Goal: Task Accomplishment & Management: Use online tool/utility

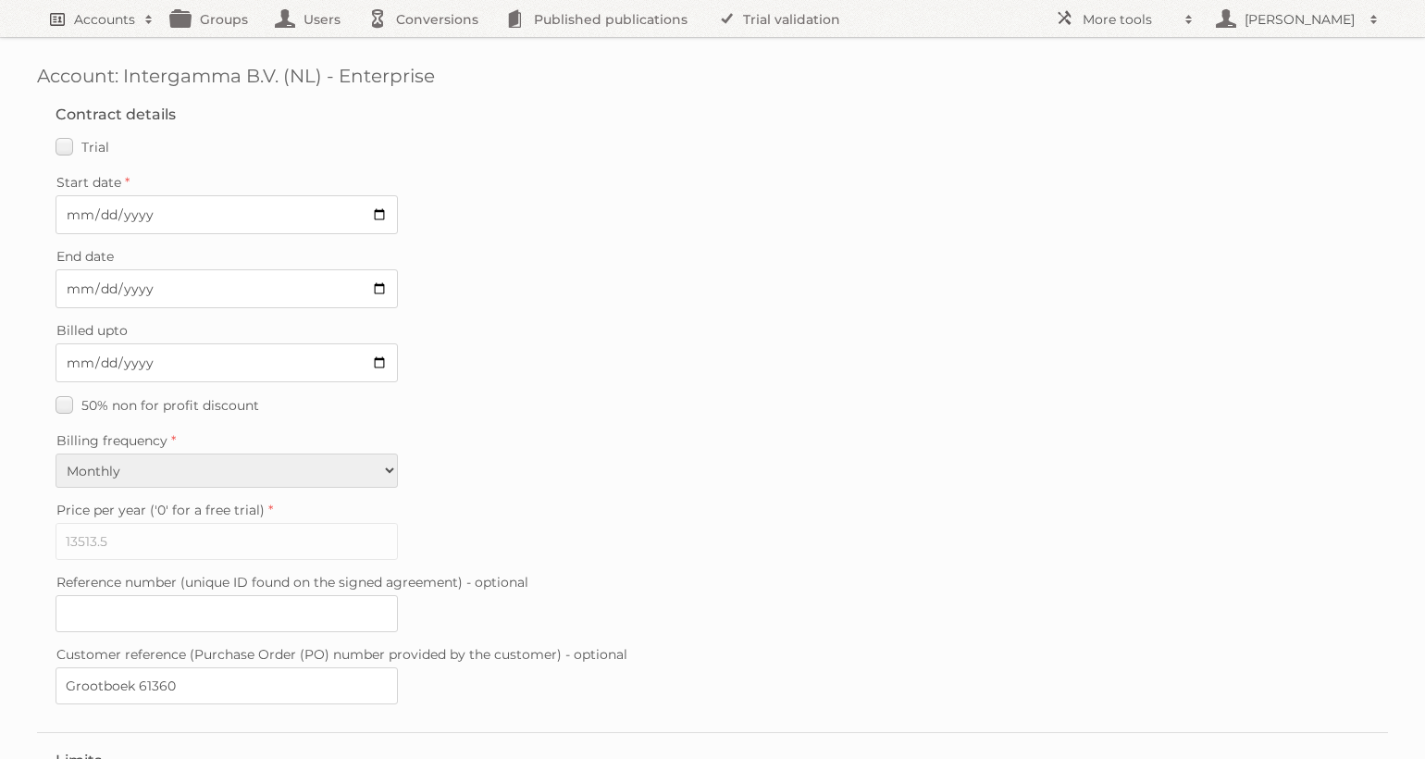
click at [104, 13] on h2 "Accounts" at bounding box center [104, 19] width 61 height 19
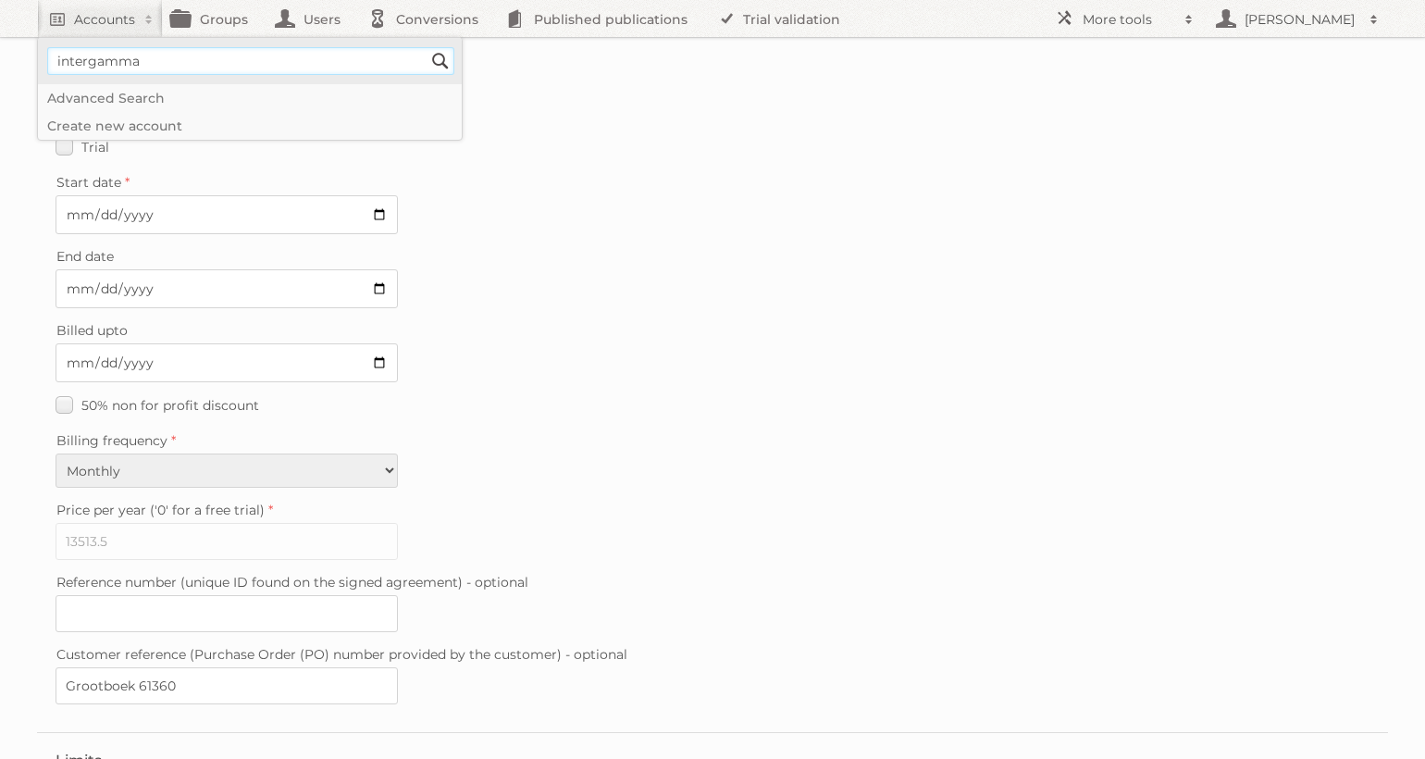
type input"] "intergamma"
click at [427, 47] on input "Search" at bounding box center [441, 61] width 28 height 28
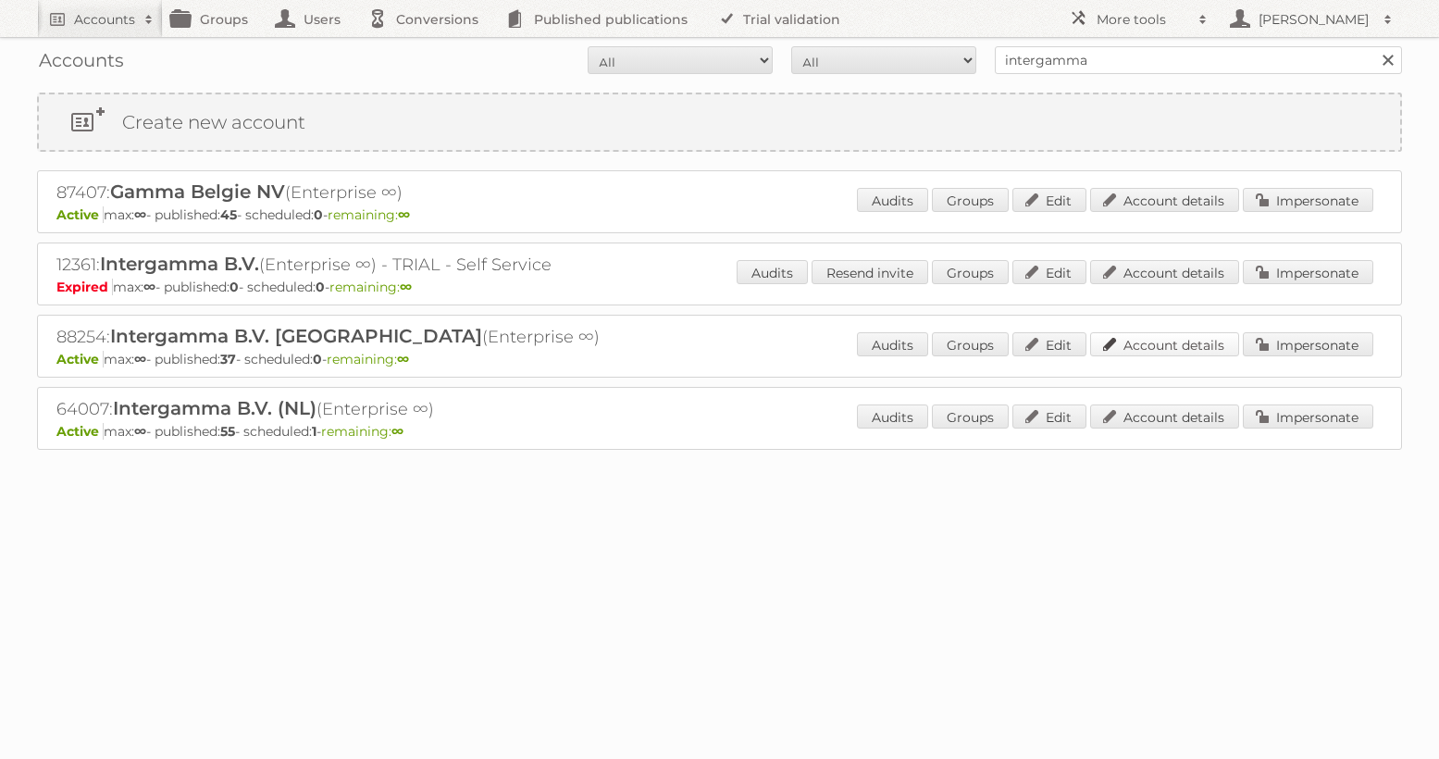
click at [1179, 345] on link "Account details" at bounding box center [1164, 344] width 149 height 24
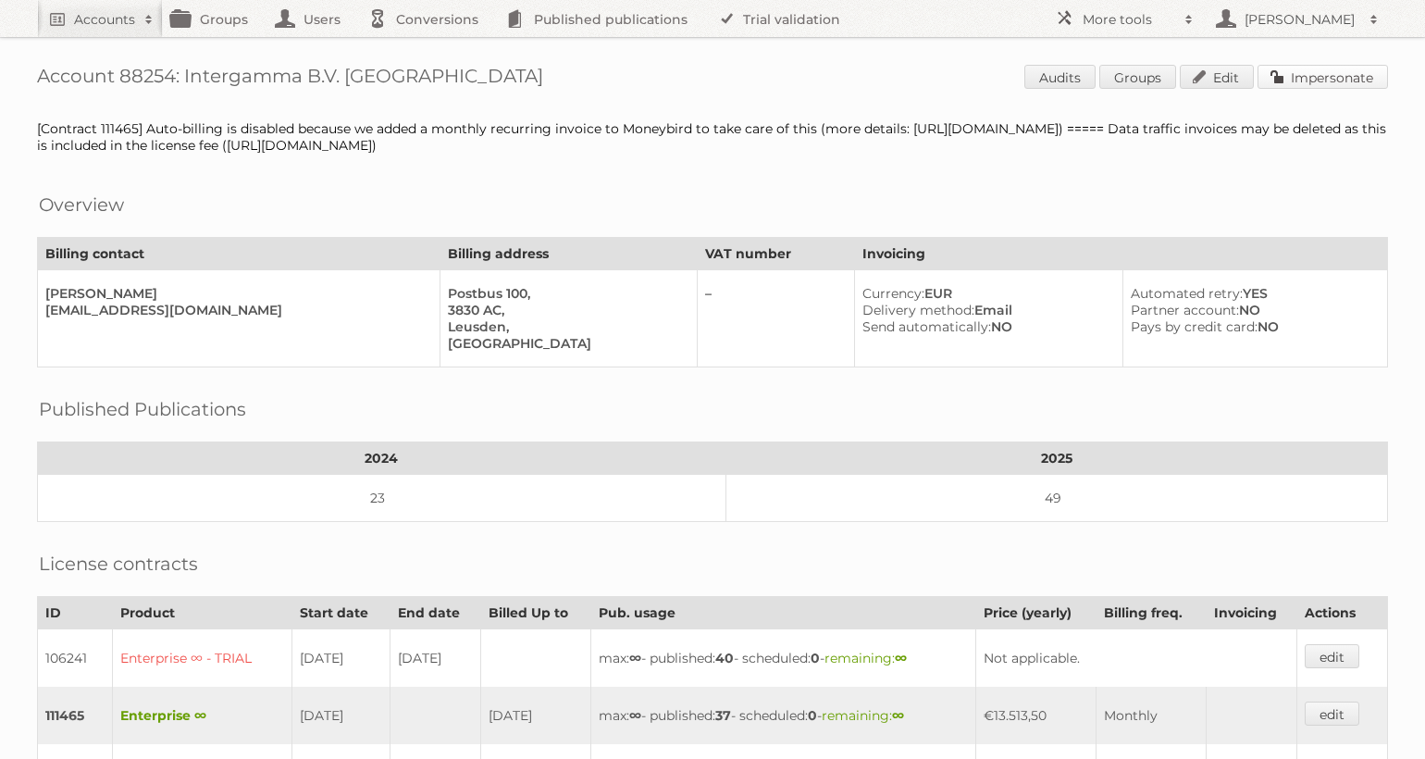
click at [1363, 78] on link "Impersonate" at bounding box center [1323, 77] width 131 height 24
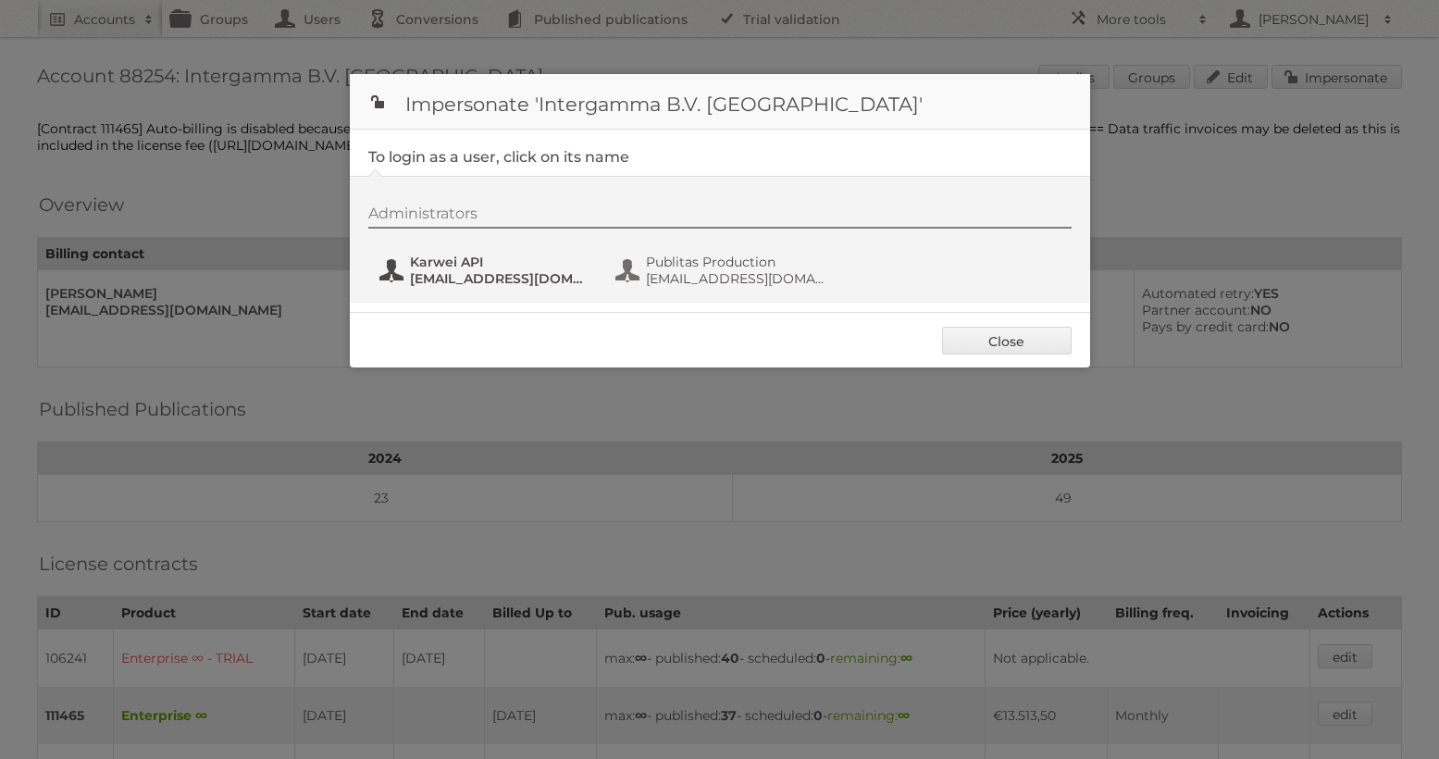
click at [493, 280] on span "svc_publitasKH@intergamma.nl" at bounding box center [500, 278] width 180 height 17
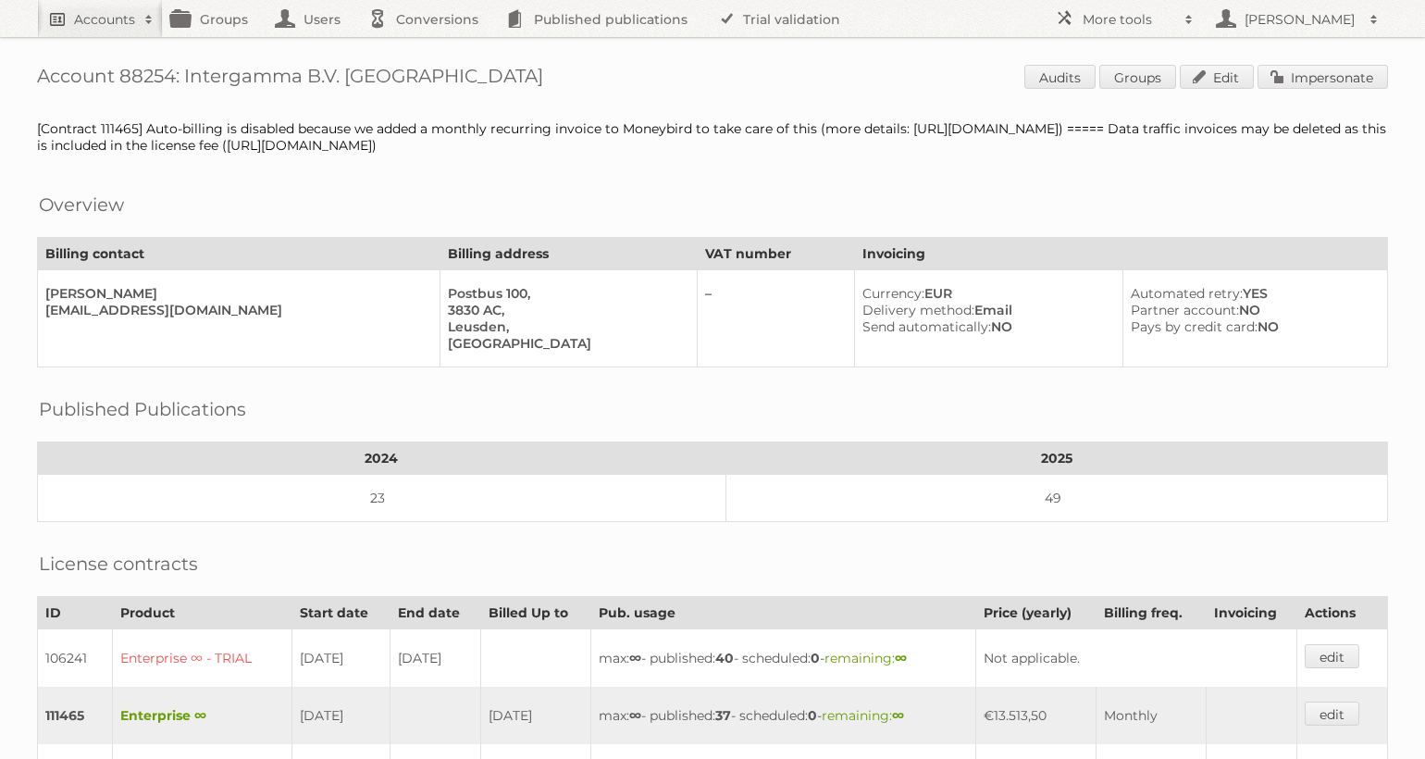
click at [93, 36] on link "Accounts" at bounding box center [100, 18] width 126 height 37
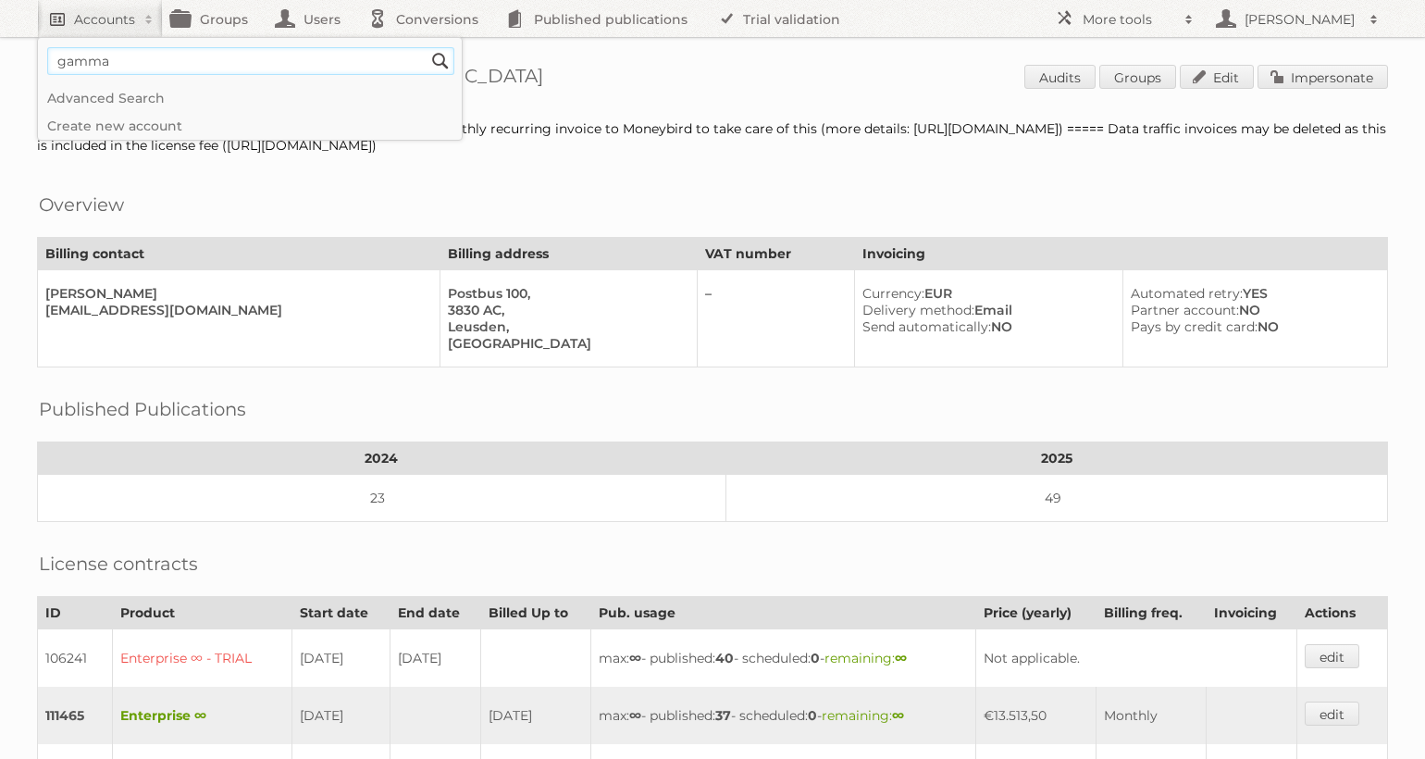
type input"] "gamma"
click at [427, 47] on input "Search" at bounding box center [441, 61] width 28 height 28
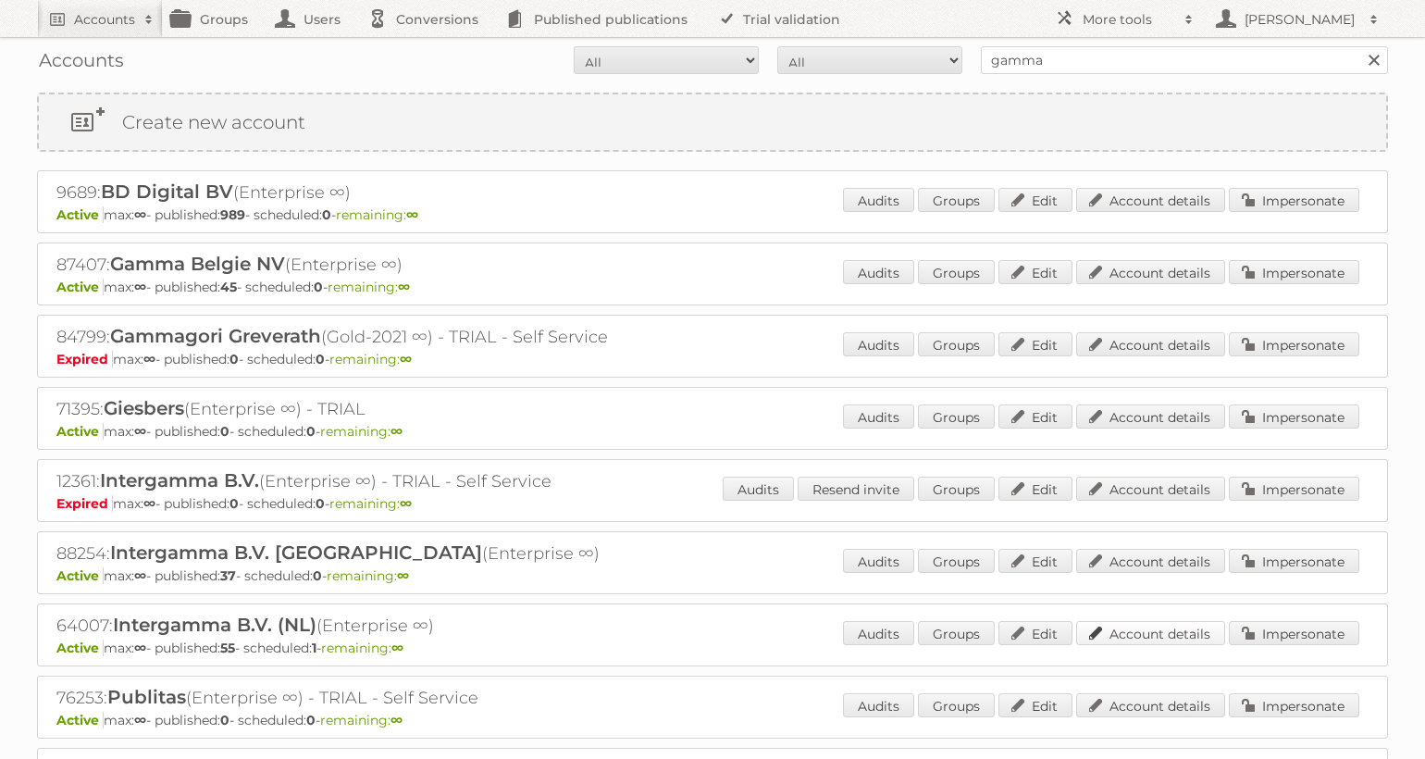
click at [1176, 628] on link "Account details" at bounding box center [1150, 633] width 149 height 24
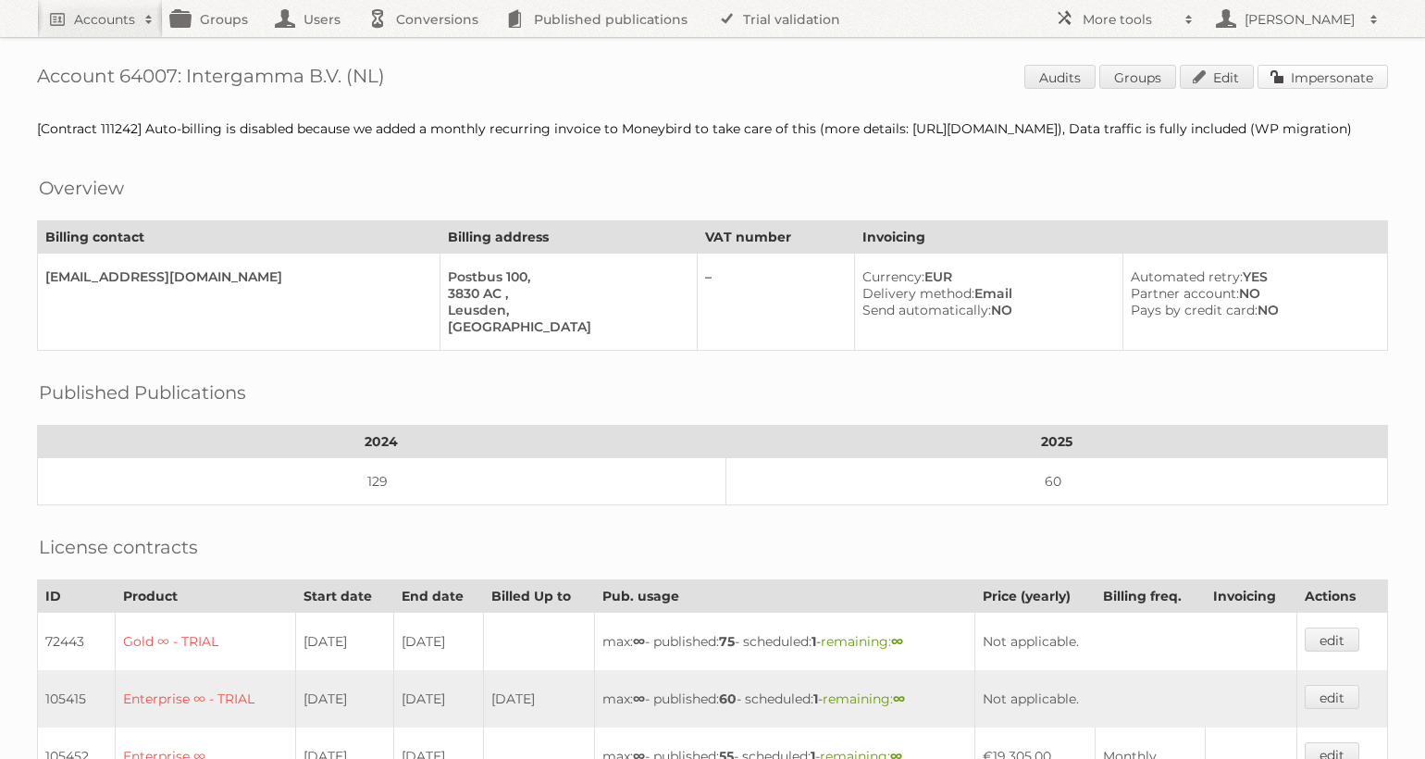
click at [1293, 81] on link "Impersonate" at bounding box center [1323, 77] width 131 height 24
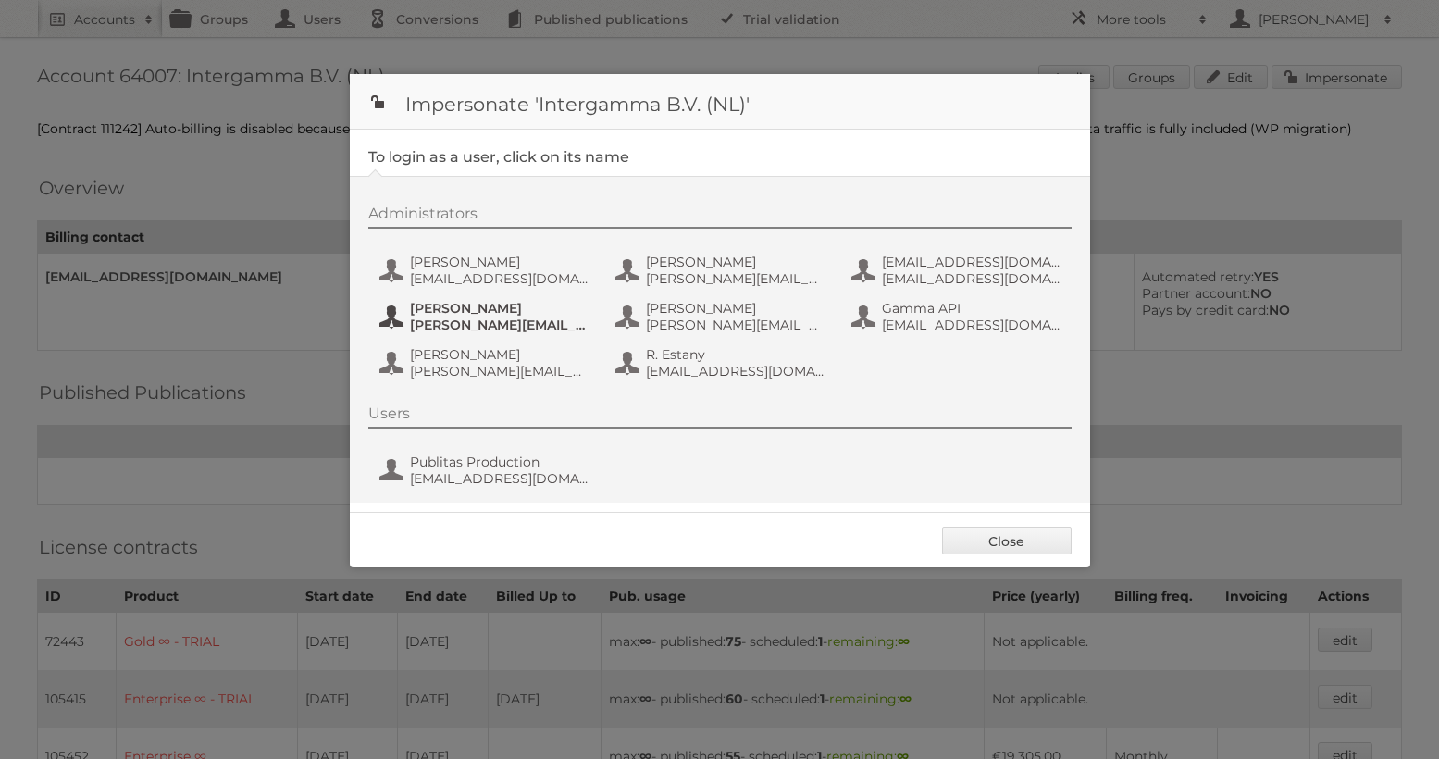
click at [458, 315] on span "Ellen den Ouden" at bounding box center [500, 308] width 180 height 17
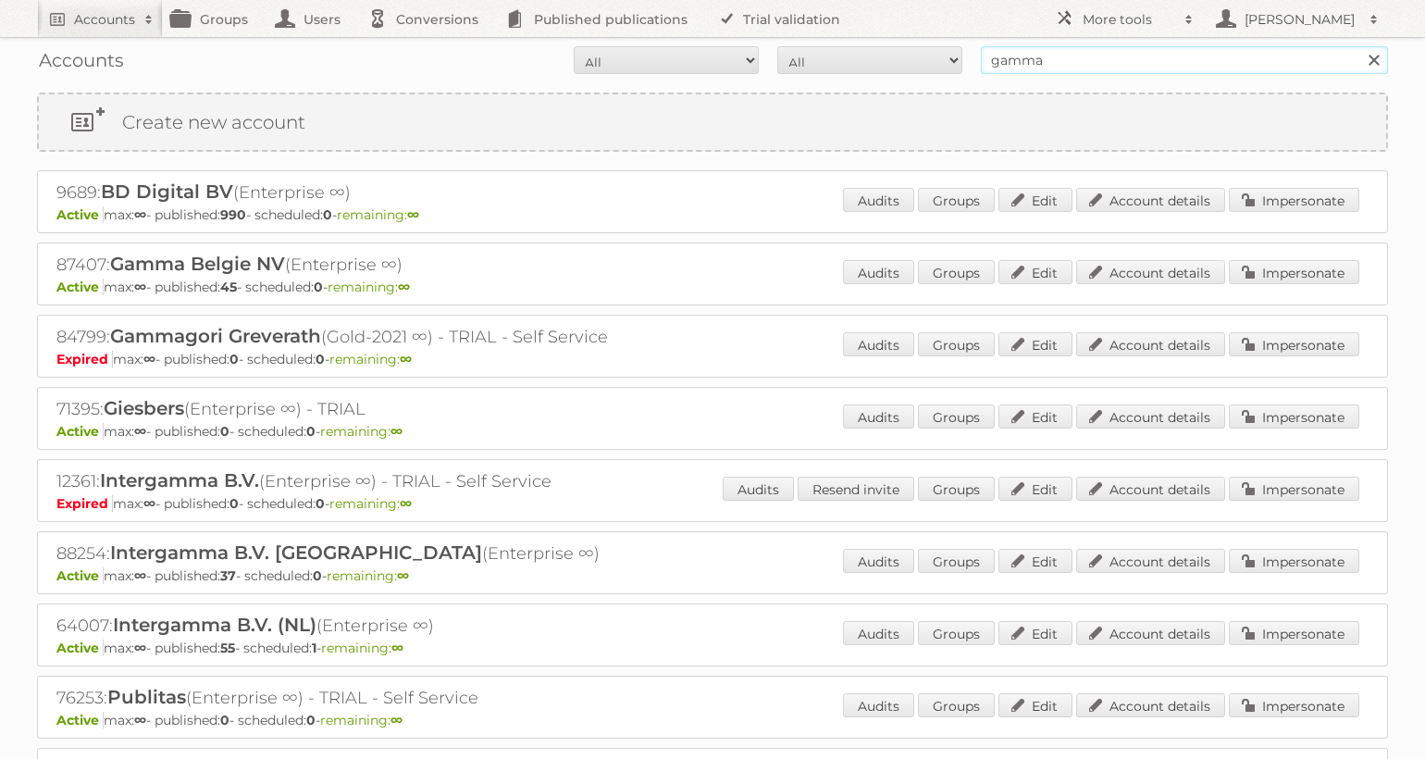
click at [1133, 60] on input "gamma" at bounding box center [1184, 60] width 407 height 28
type input "albert heijn"
click at [1360, 46] on input "Search" at bounding box center [1374, 60] width 28 height 28
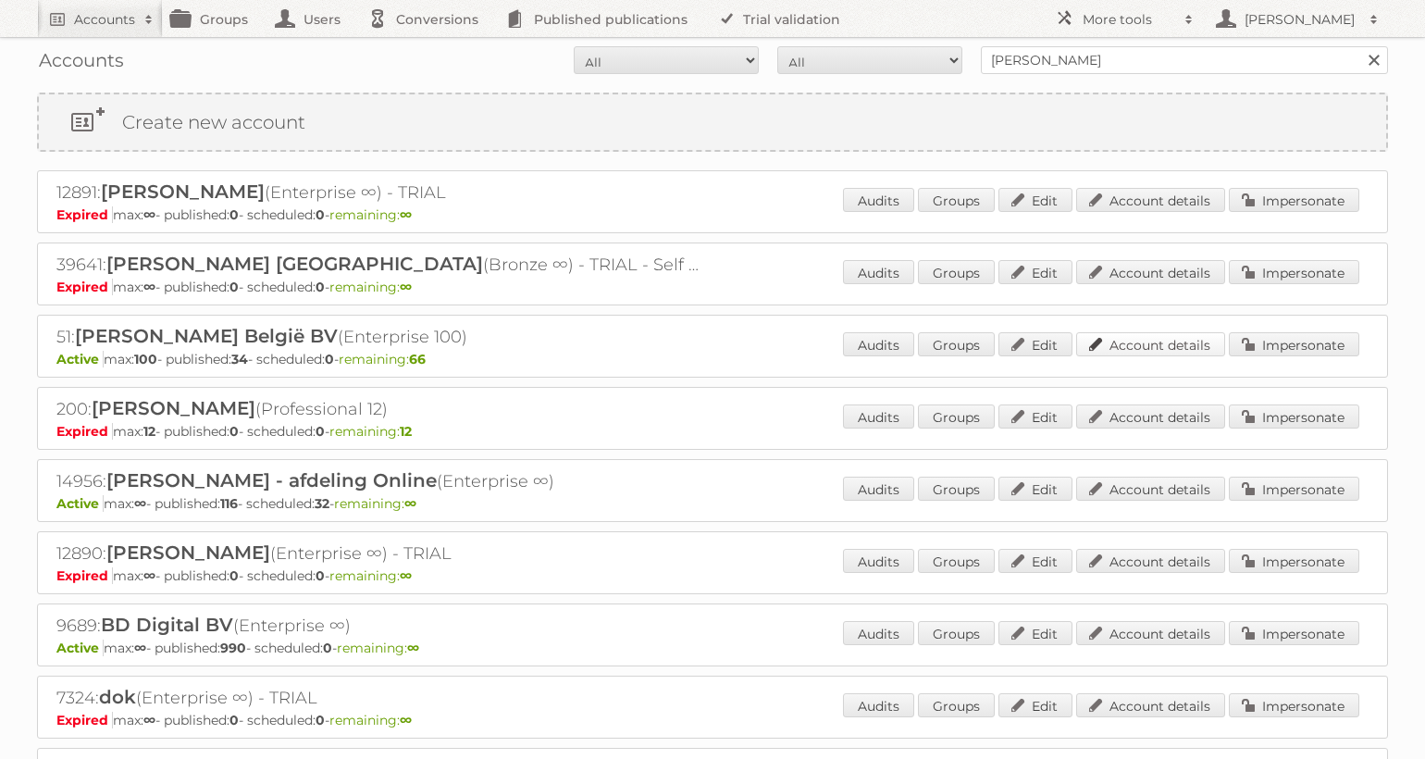
click at [1127, 345] on link "Account details" at bounding box center [1150, 344] width 149 height 24
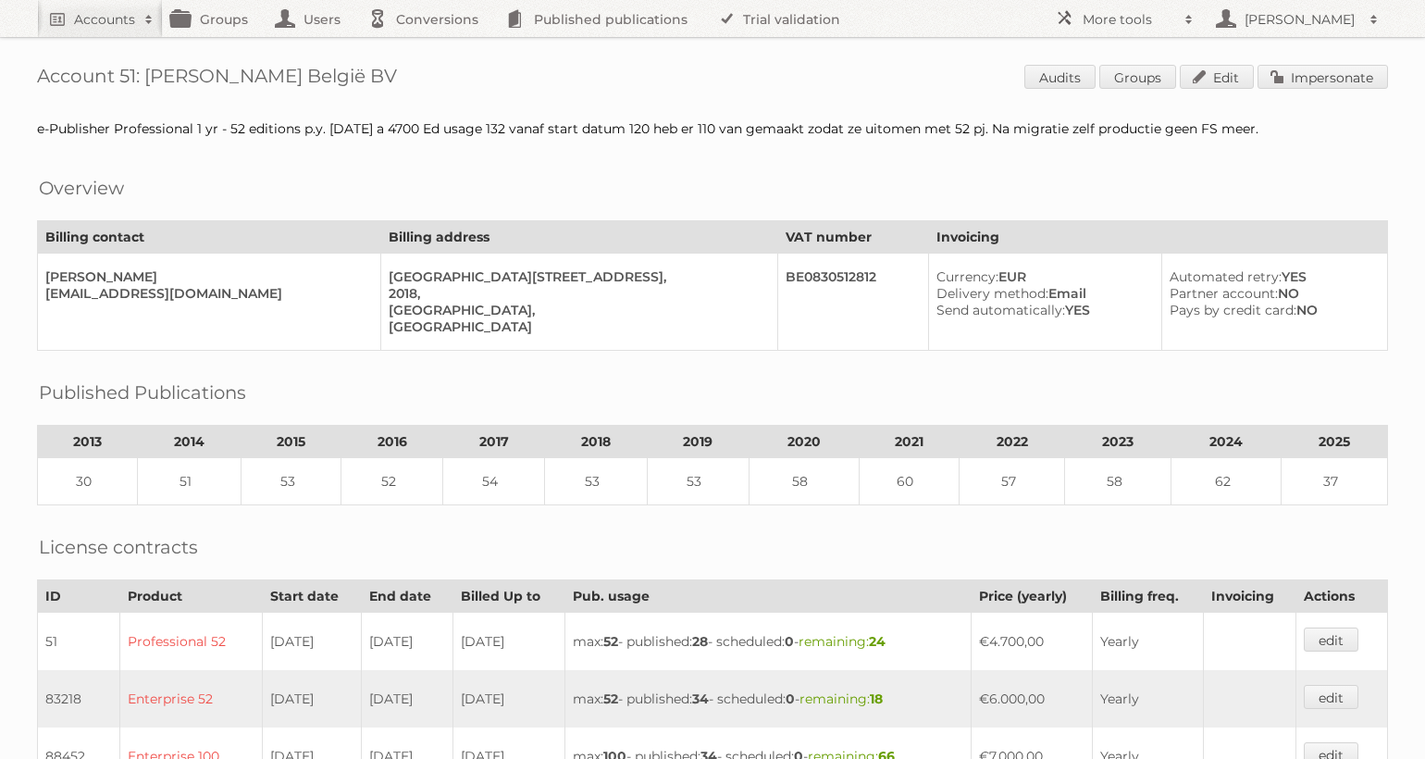
click at [105, 19] on h2 "Accounts" at bounding box center [104, 19] width 61 height 19
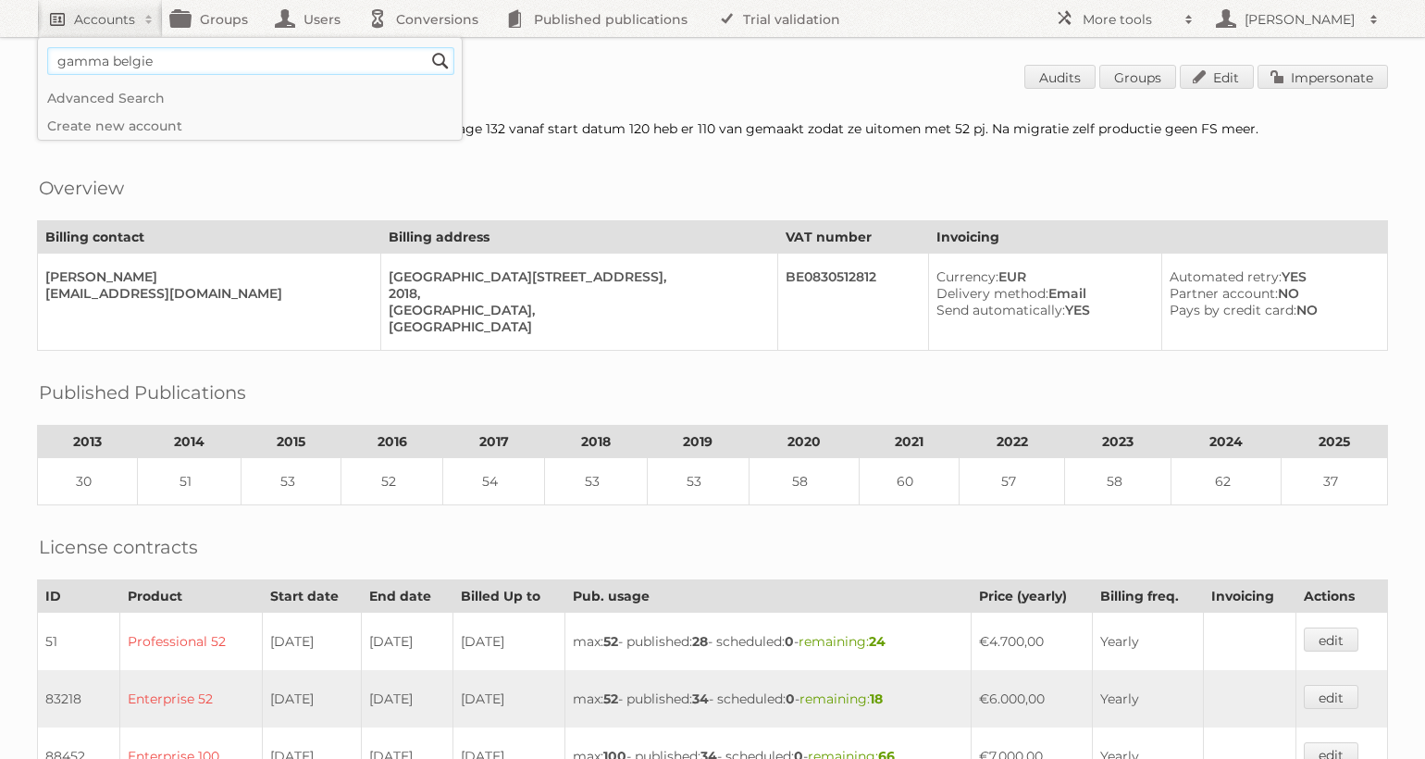
type input"] "gamma belgie"
click at [427, 47] on input "Search" at bounding box center [441, 61] width 28 height 28
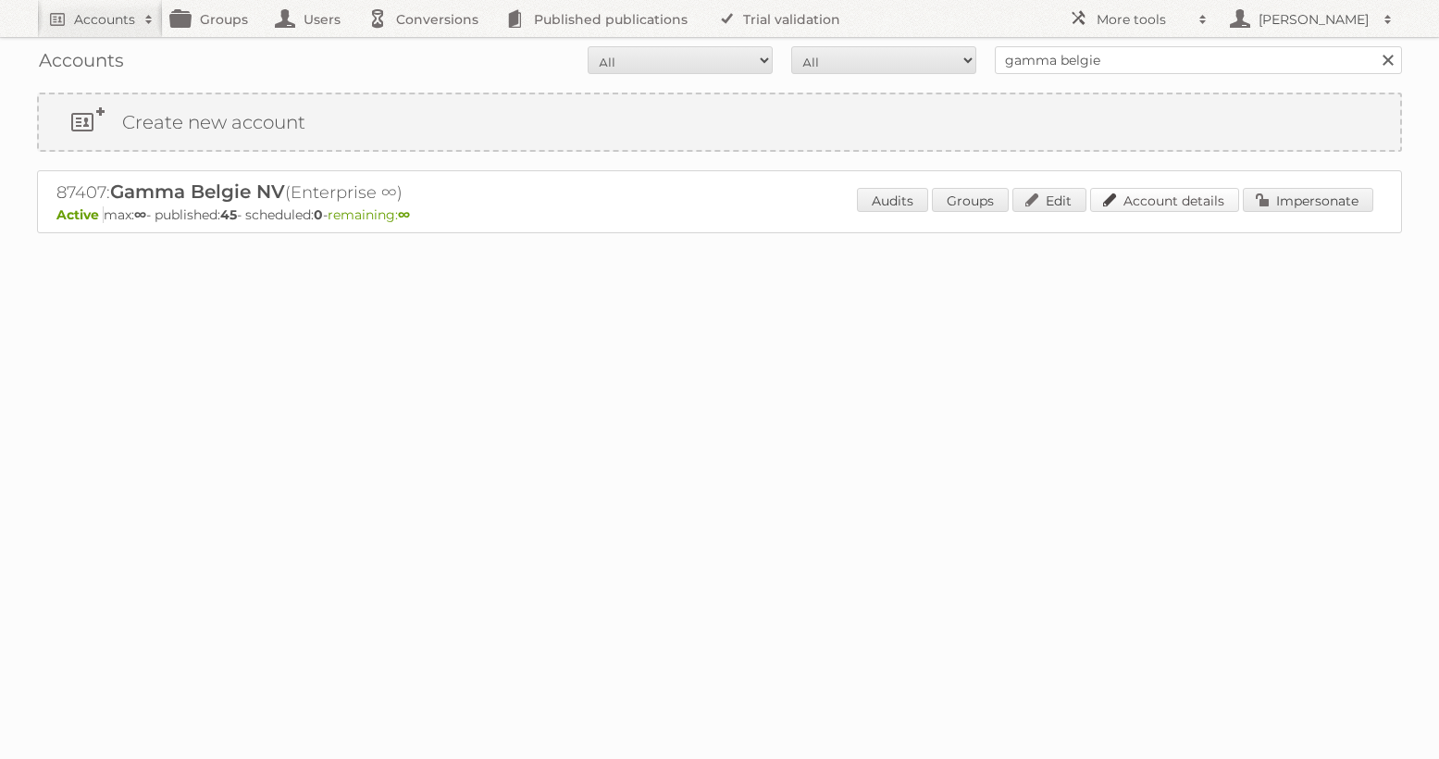
click at [1190, 196] on link "Account details" at bounding box center [1164, 200] width 149 height 24
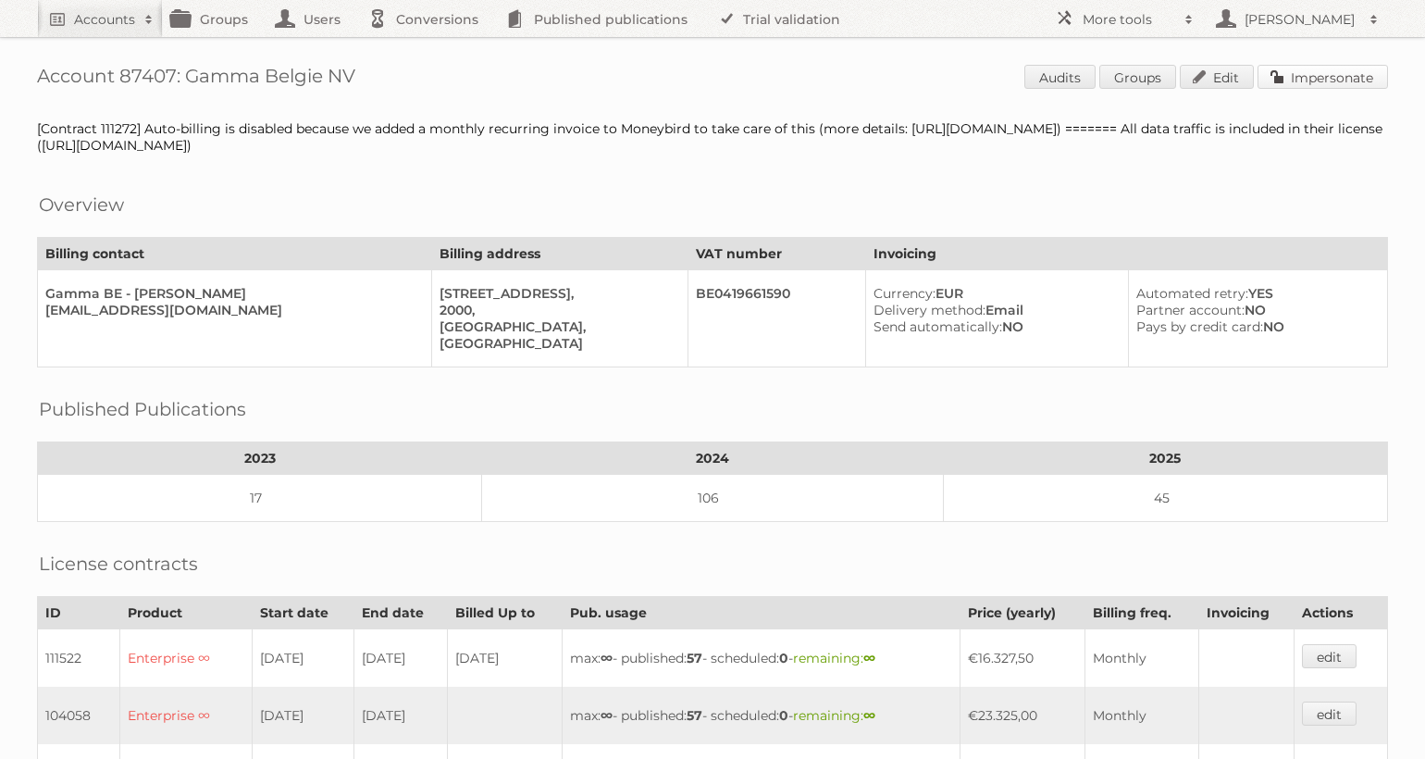
click at [1370, 78] on link "Impersonate" at bounding box center [1323, 77] width 131 height 24
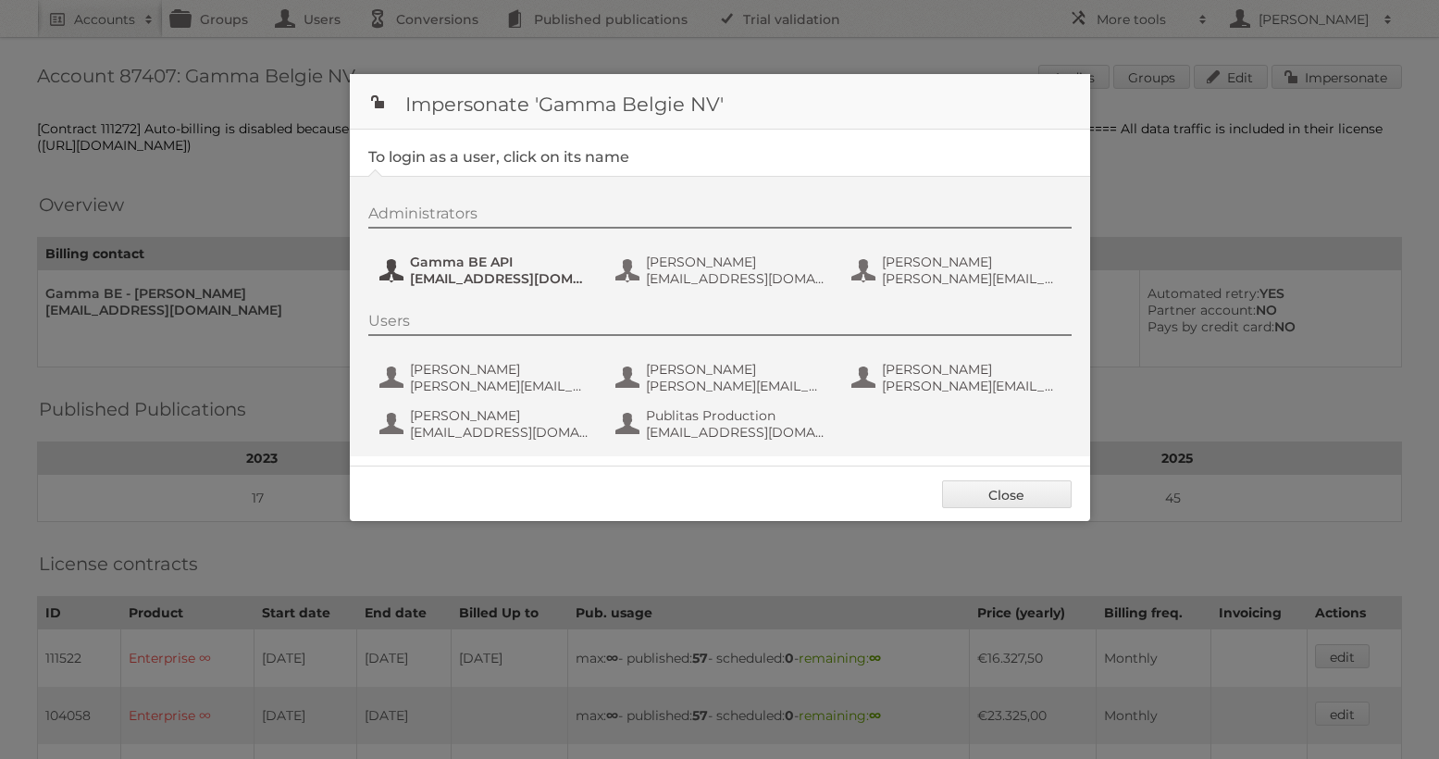
click at [498, 268] on span "Gamma BE API" at bounding box center [500, 262] width 180 height 17
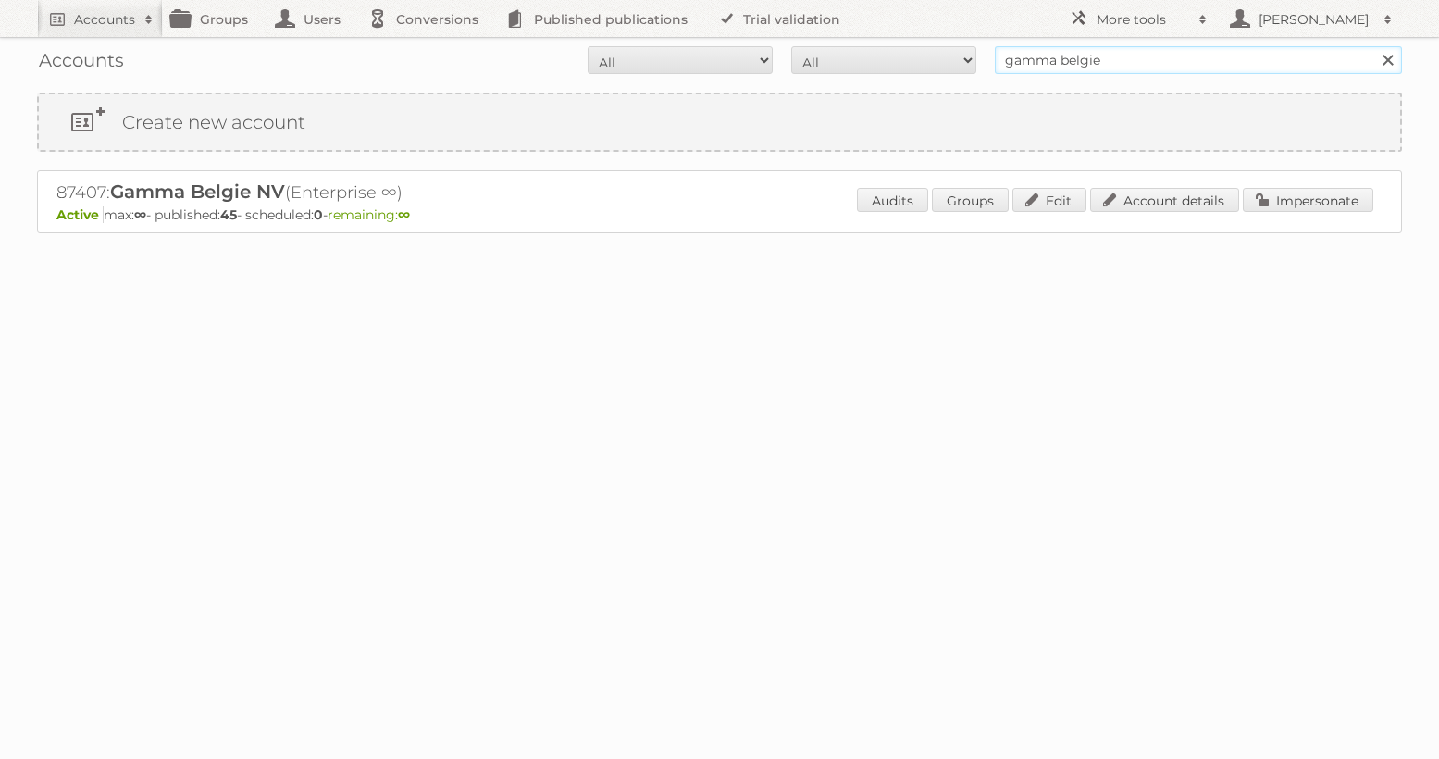
click at [1088, 66] on input "gamma belgie" at bounding box center [1198, 60] width 407 height 28
type input "kruidvat"
click at [1374, 46] on input "Search" at bounding box center [1388, 60] width 28 height 28
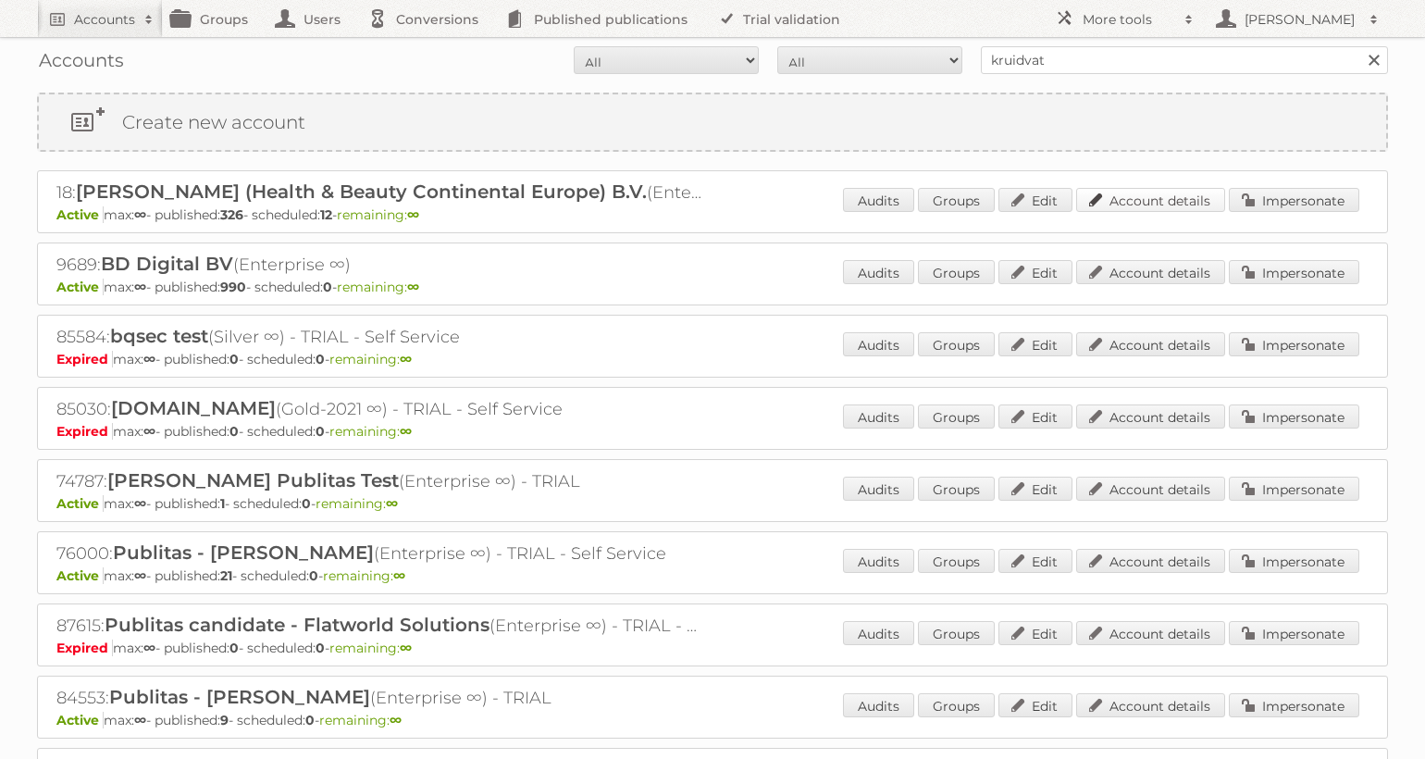
click at [1163, 202] on link "Account details" at bounding box center [1150, 200] width 149 height 24
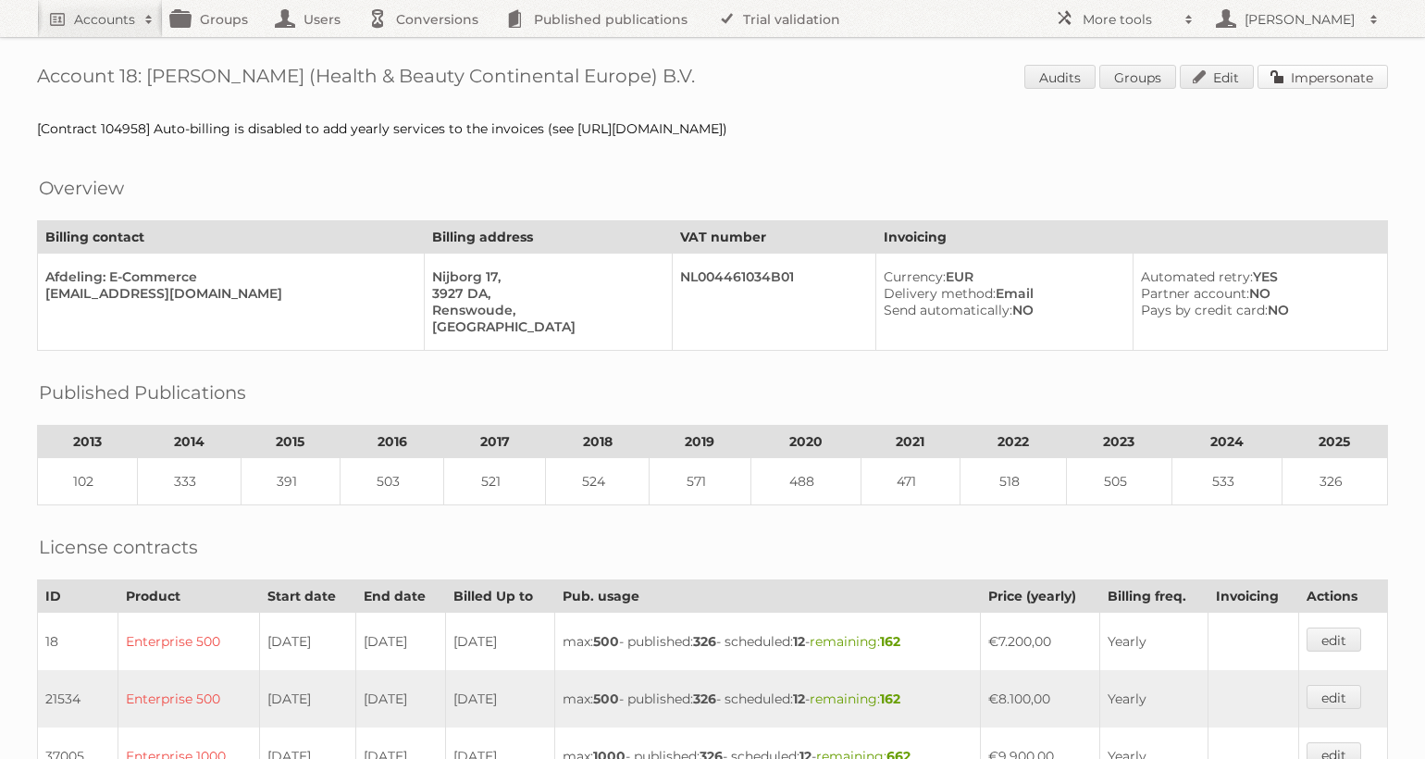
click at [1299, 73] on link "Impersonate" at bounding box center [1323, 77] width 131 height 24
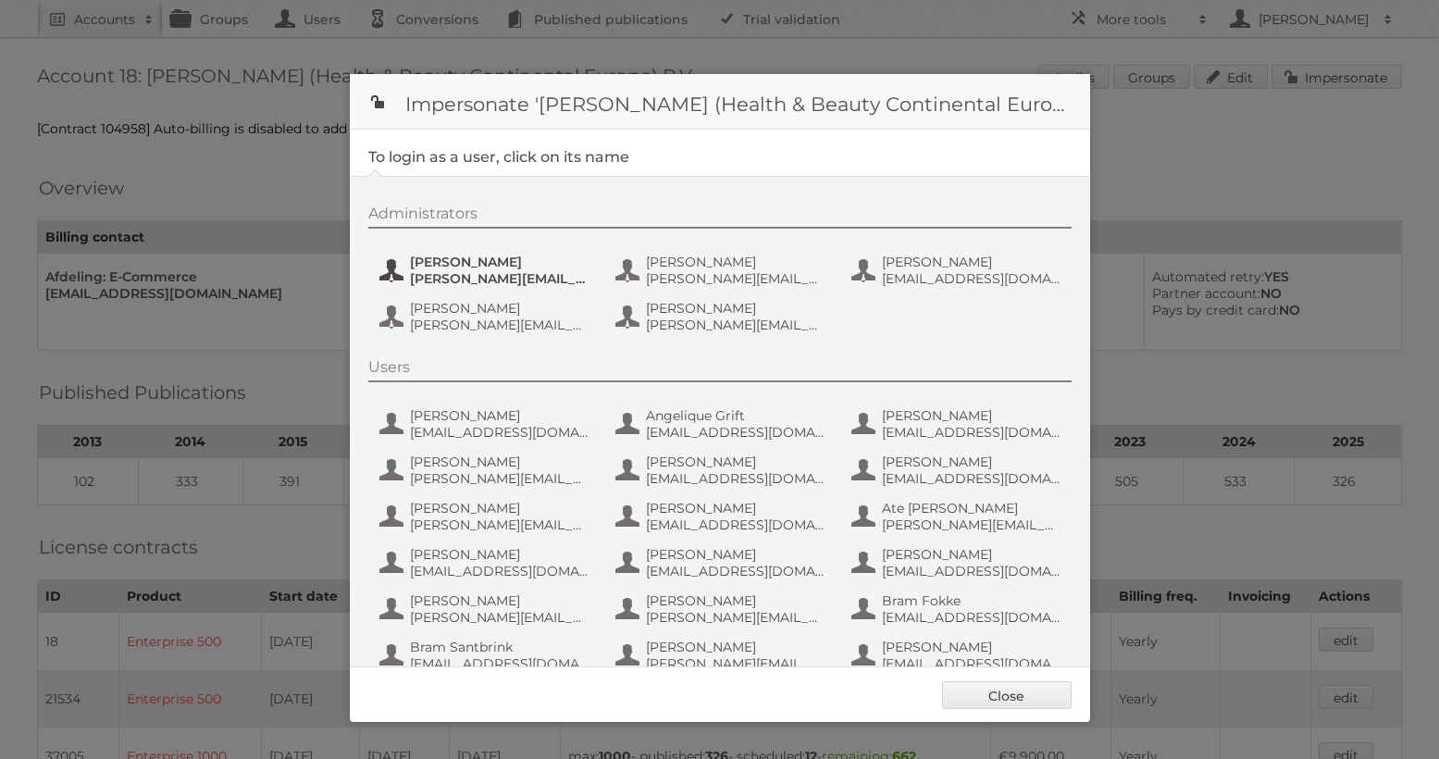
click at [479, 279] on span "[PERSON_NAME][EMAIL_ADDRESS][DOMAIN_NAME]" at bounding box center [500, 278] width 180 height 17
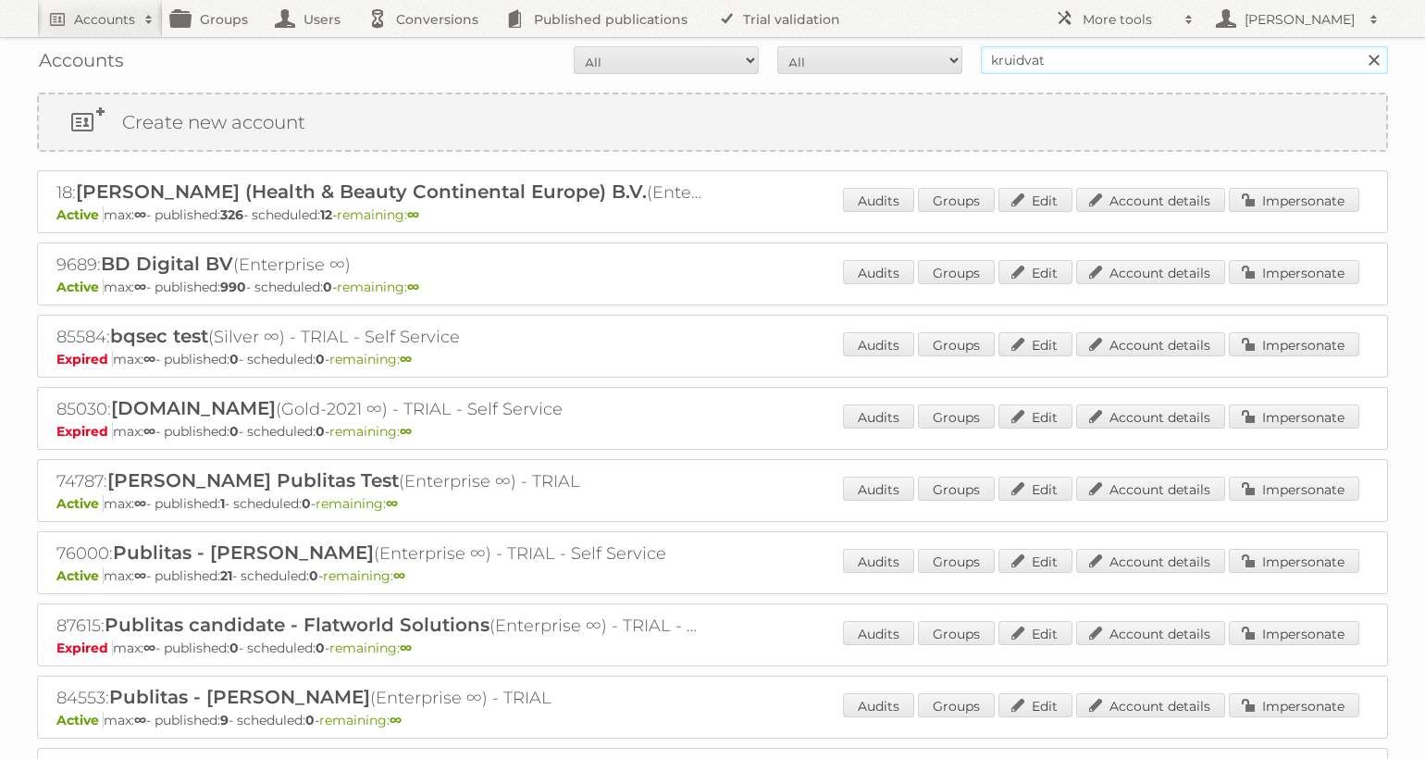
click at [1136, 60] on input "kruidvat" at bounding box center [1184, 60] width 407 height 28
click at [1135, 60] on input "kruidvat" at bounding box center [1184, 60] width 407 height 28
click at [1139, 62] on input "kruidvatgamma" at bounding box center [1184, 60] width 407 height 28
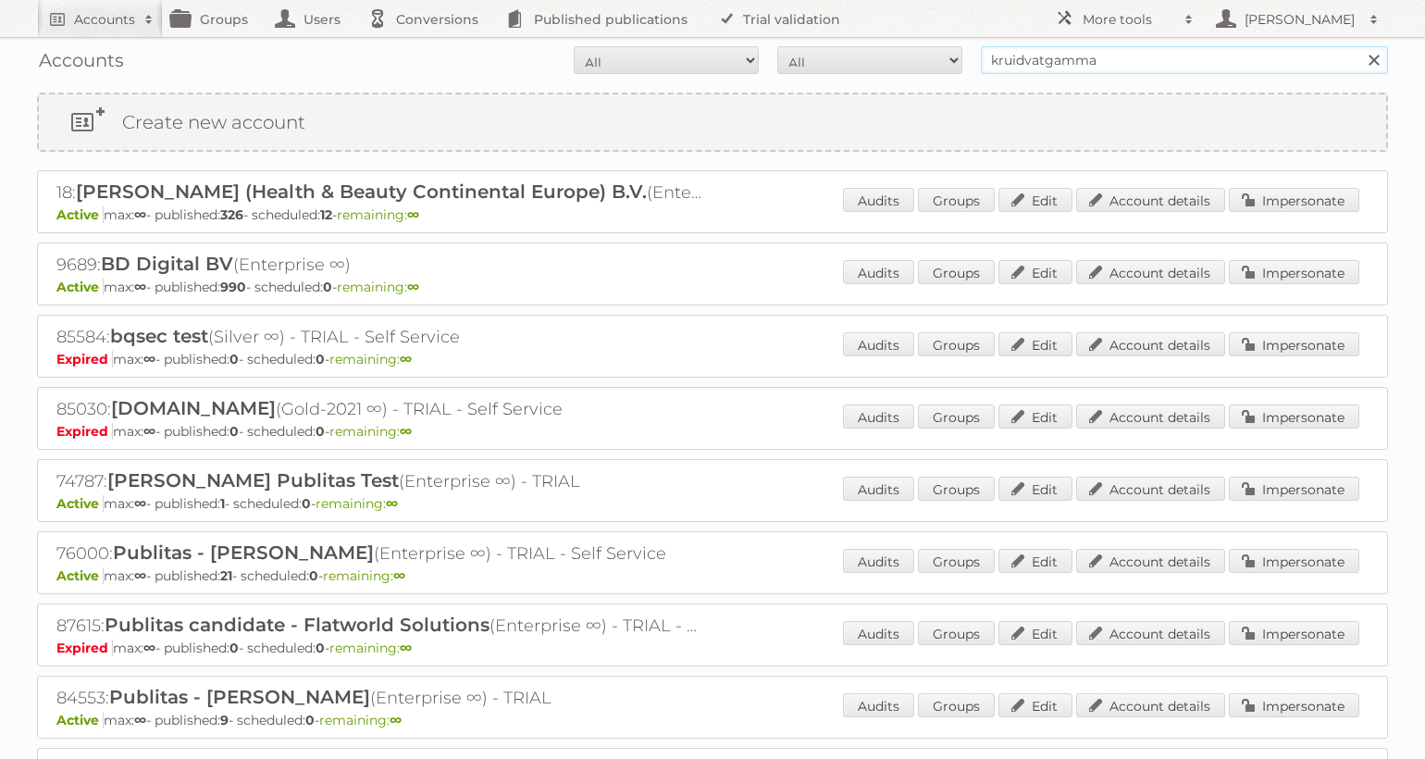
click at [1139, 62] on input "kruidvatgamma" at bounding box center [1184, 60] width 407 height 28
type input "gamma"
click at [1360, 46] on input "Search" at bounding box center [1374, 60] width 28 height 28
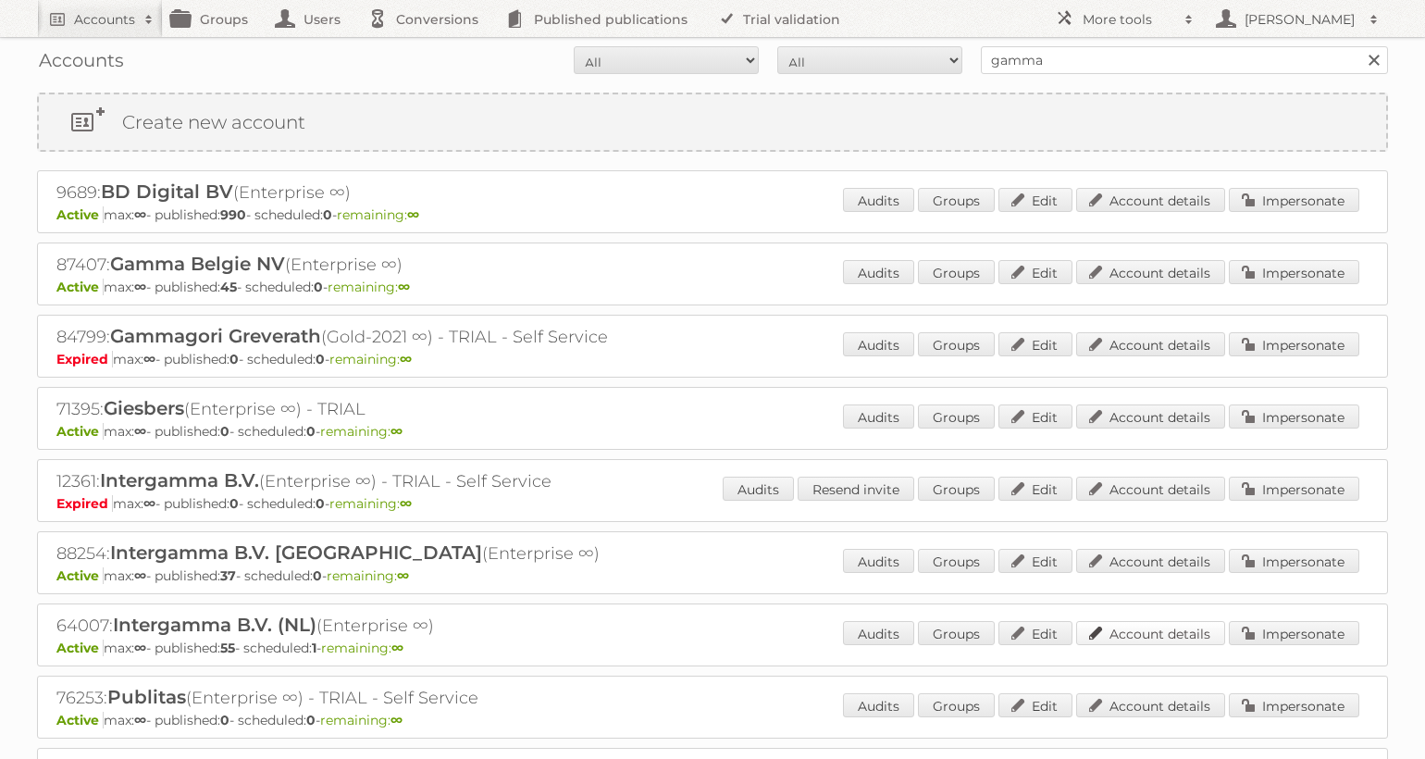
click at [1139, 635] on link "Account details" at bounding box center [1150, 633] width 149 height 24
click at [1123, 281] on link "Account details" at bounding box center [1150, 272] width 149 height 24
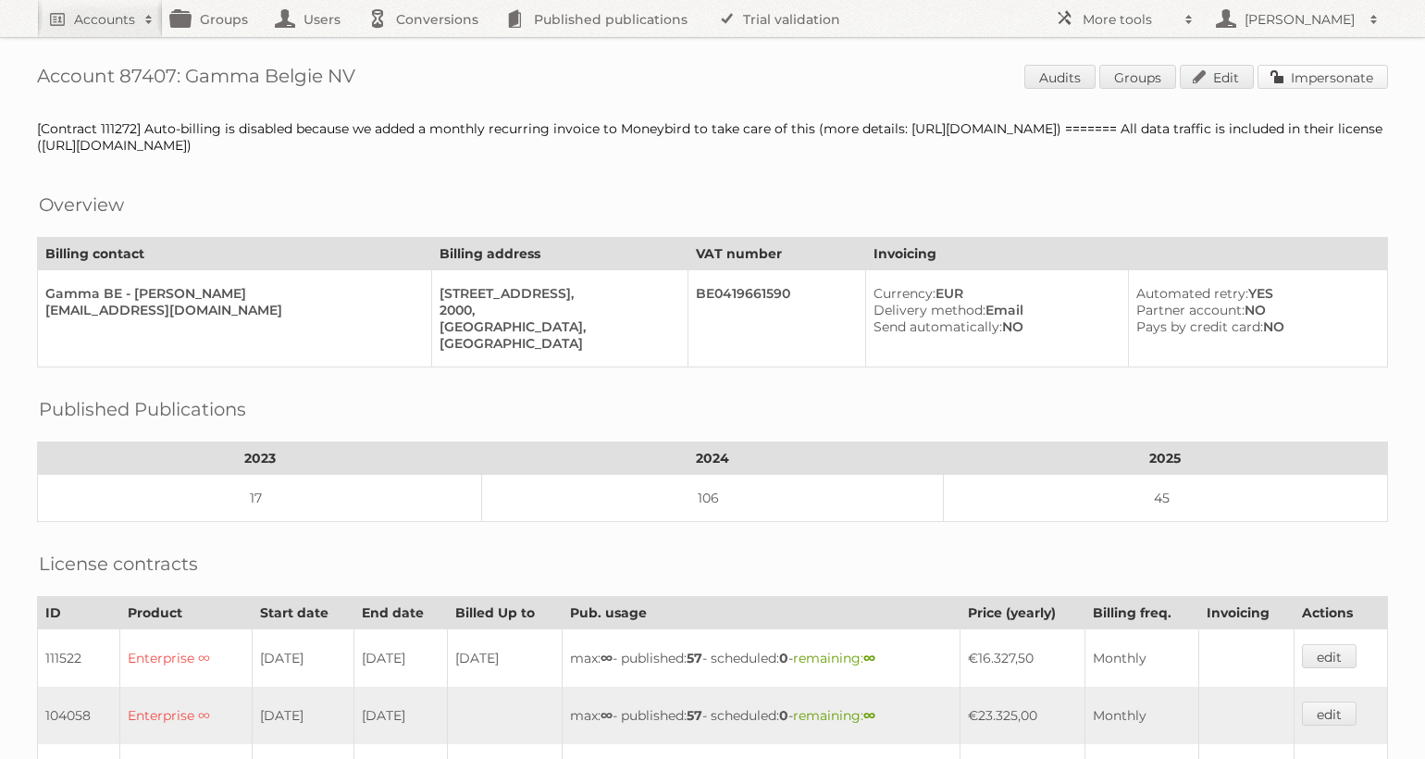
click at [1340, 76] on link "Impersonate" at bounding box center [1323, 77] width 131 height 24
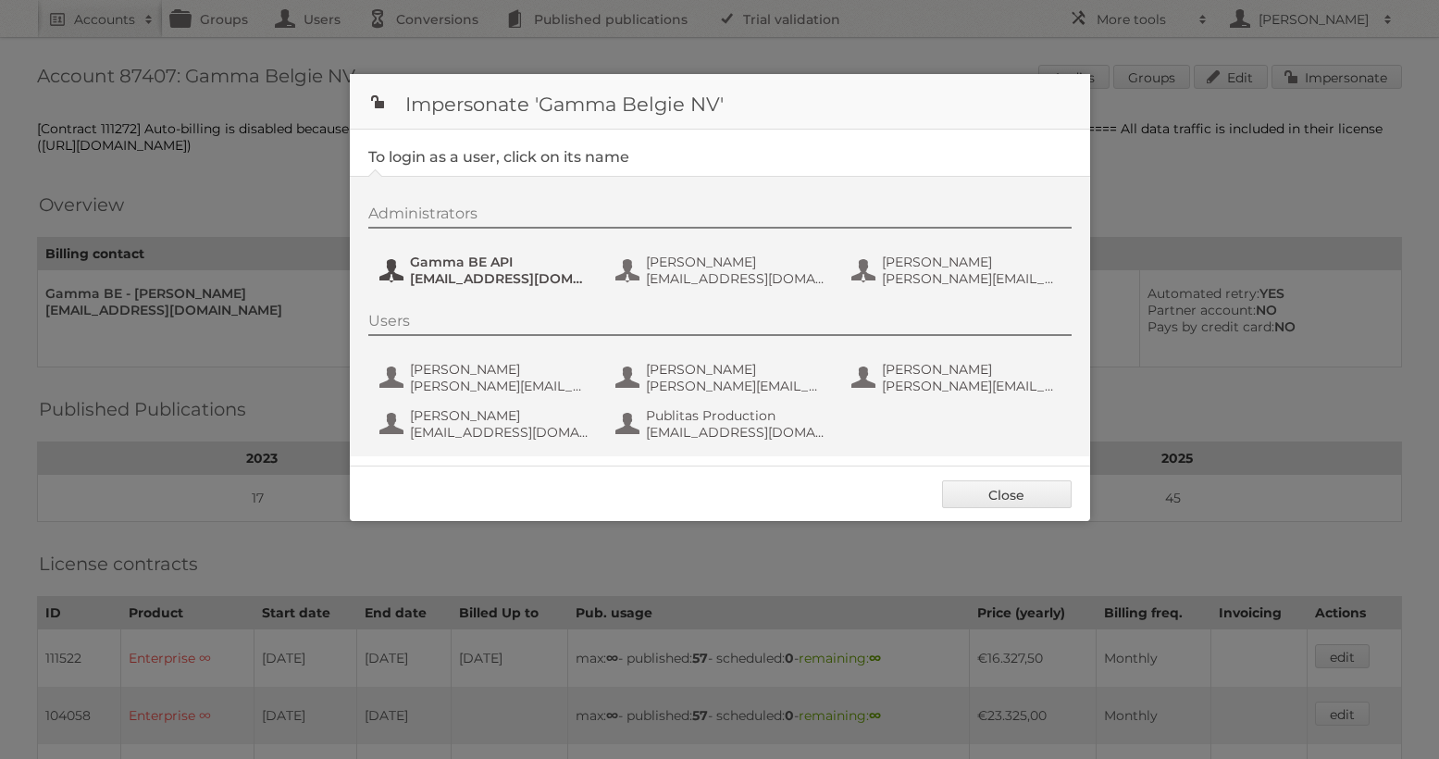
click at [531, 258] on span "Gamma BE API" at bounding box center [500, 262] width 180 height 17
